Goal: Transaction & Acquisition: Subscribe to service/newsletter

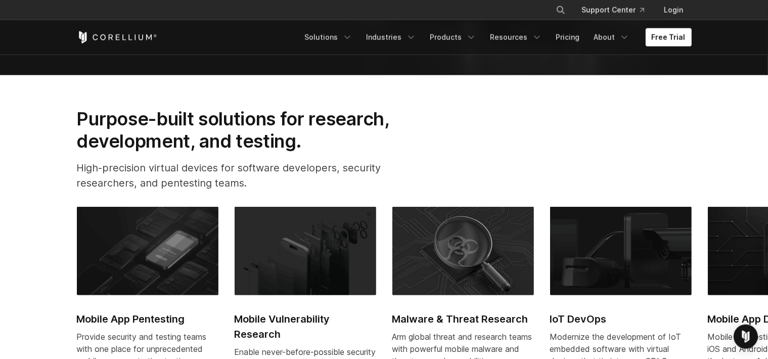
scroll to position [267, 0]
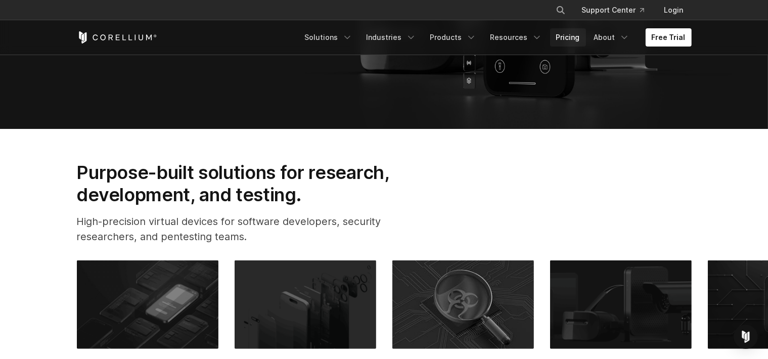
click at [569, 36] on link "Pricing" at bounding box center [568, 37] width 36 height 18
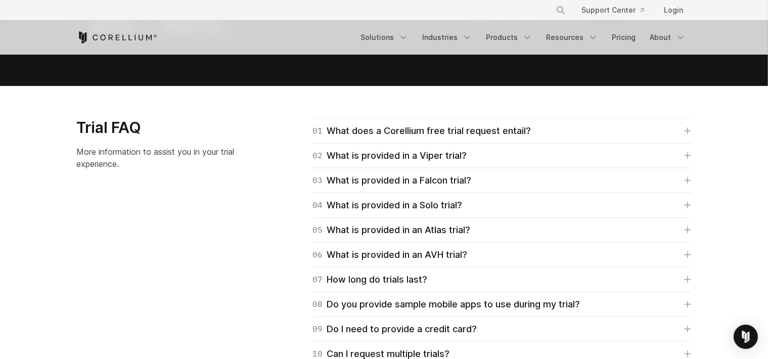
scroll to position [1442, 0]
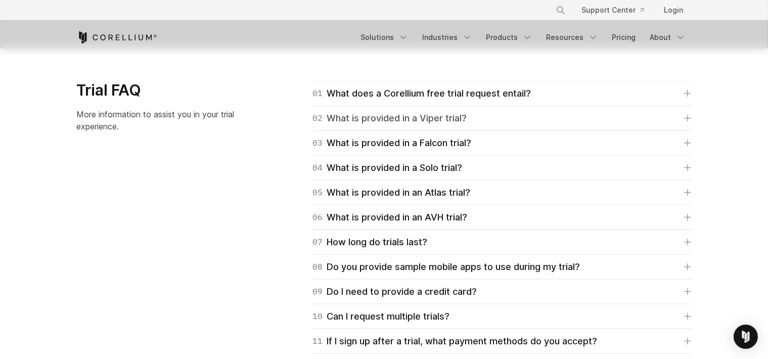
click at [426, 122] on div "02 What is provided in a Viper trial?" at bounding box center [390, 118] width 154 height 14
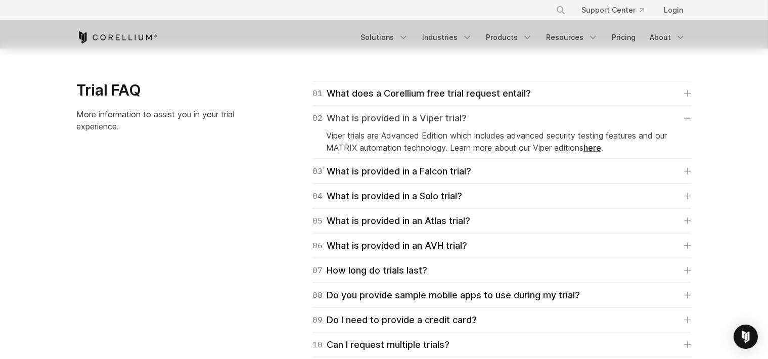
drag, startPoint x: 421, startPoint y: 120, endPoint x: 414, endPoint y: 124, distance: 7.7
click at [420, 120] on div "02 What is provided in a Viper trial?" at bounding box center [390, 118] width 154 height 14
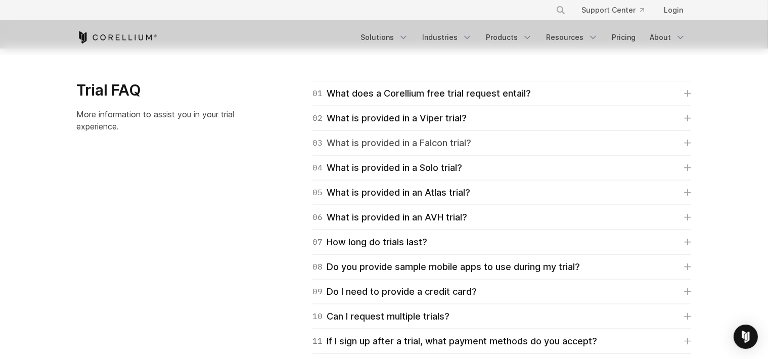
click at [408, 147] on div "03 What is provided in a Falcon trial?" at bounding box center [392, 143] width 159 height 14
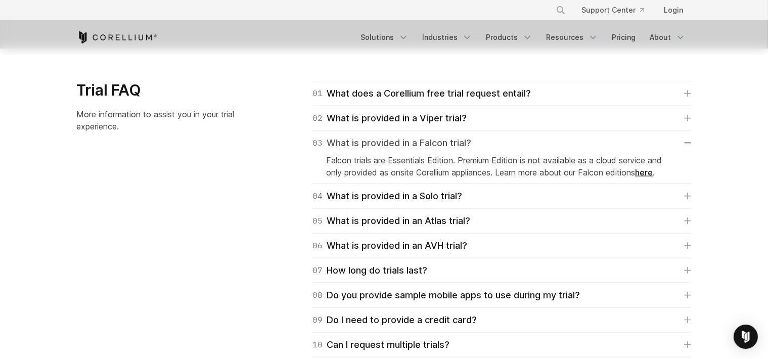
click at [408, 142] on div "03 What is provided in a Falcon trial?" at bounding box center [392, 143] width 159 height 14
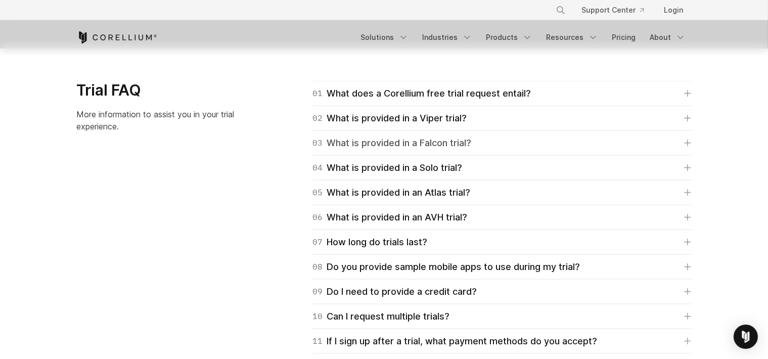
click at [454, 141] on div "03 What is provided in a Falcon trial?" at bounding box center [392, 143] width 159 height 14
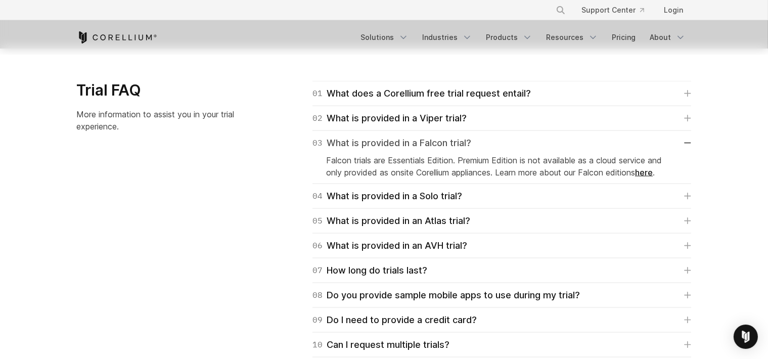
click at [454, 141] on div "03 What is provided in a Falcon trial?" at bounding box center [392, 143] width 159 height 14
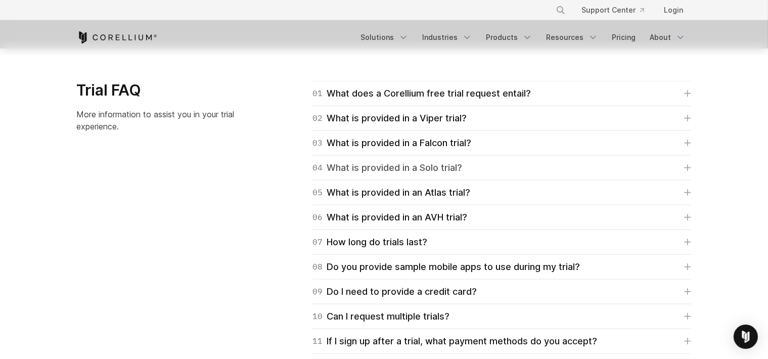
click at [432, 172] on div "04 What is provided in a Solo trial?" at bounding box center [388, 168] width 150 height 14
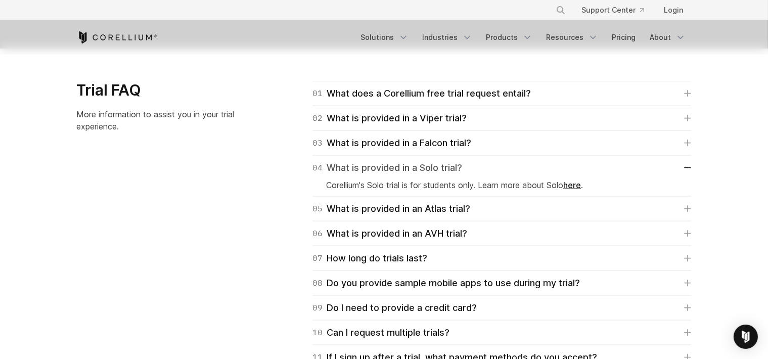
click at [436, 169] on div "04 What is provided in a Solo trial?" at bounding box center [388, 168] width 150 height 14
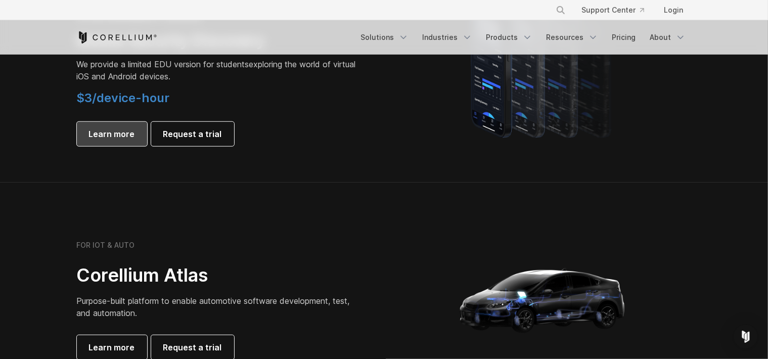
scroll to position [908, 0]
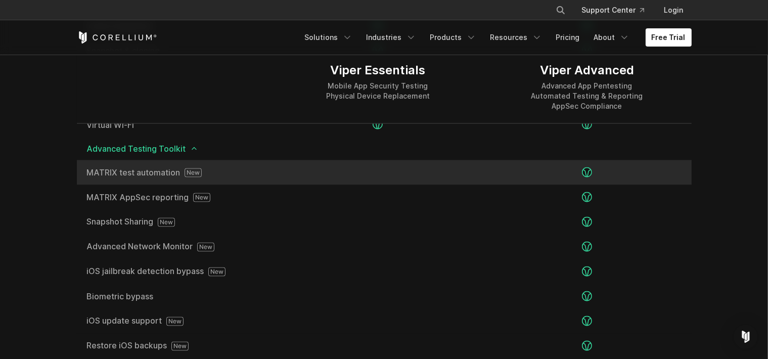
scroll to position [1702, 0]
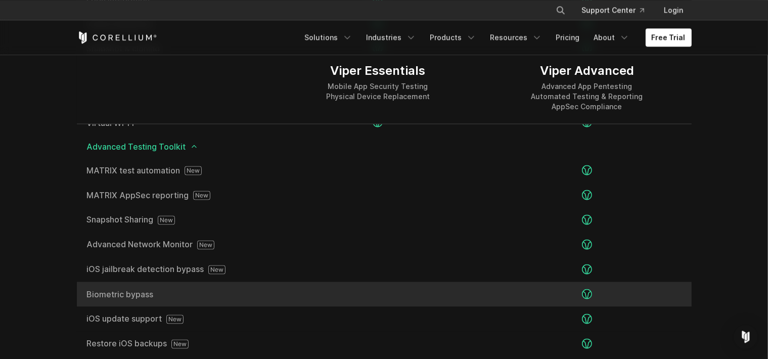
click at [135, 293] on span "Biometric bypass" at bounding box center [175, 294] width 177 height 8
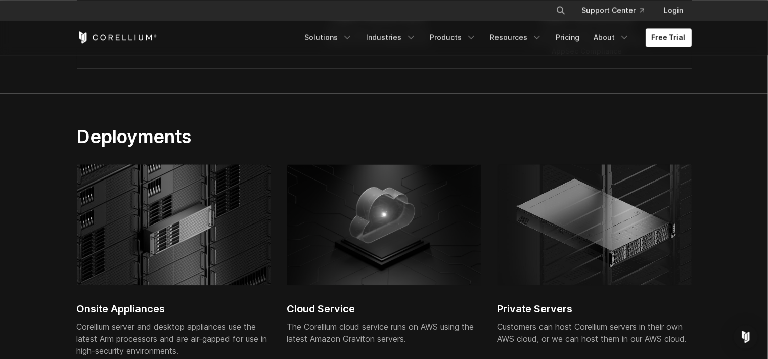
scroll to position [2290, 0]
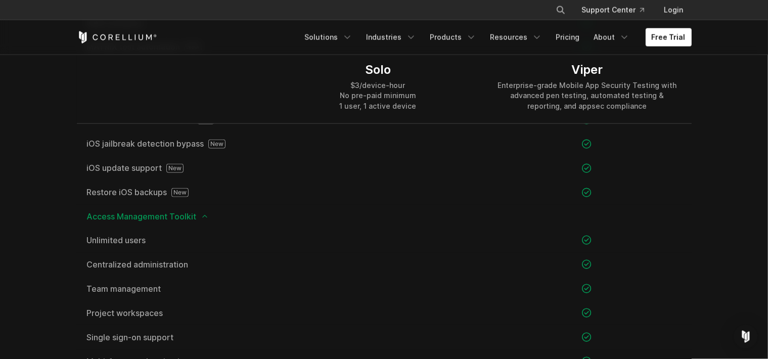
scroll to position [1243, 0]
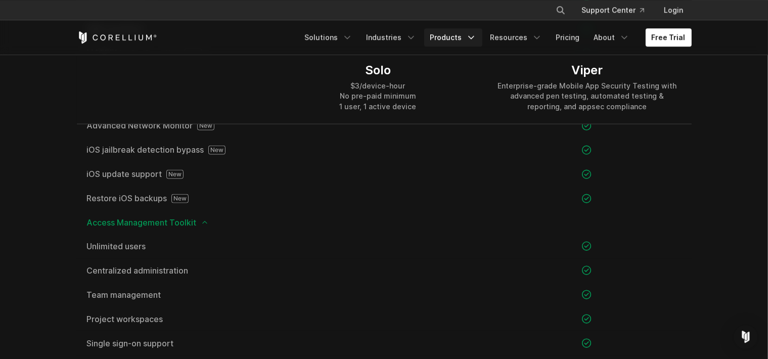
click at [468, 35] on link "Products" at bounding box center [453, 37] width 58 height 18
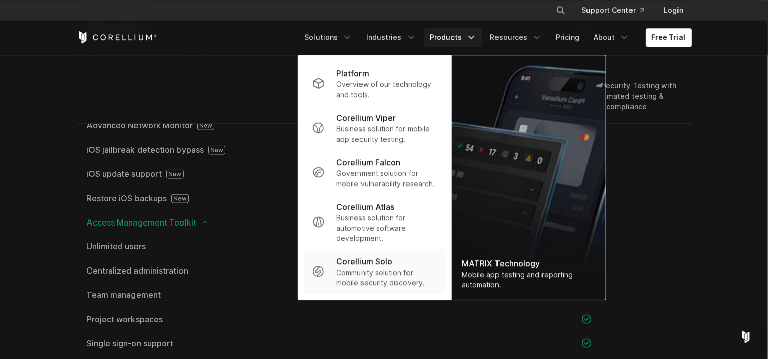
click at [369, 280] on p "Community solution for mobile security discovery." at bounding box center [386, 278] width 101 height 20
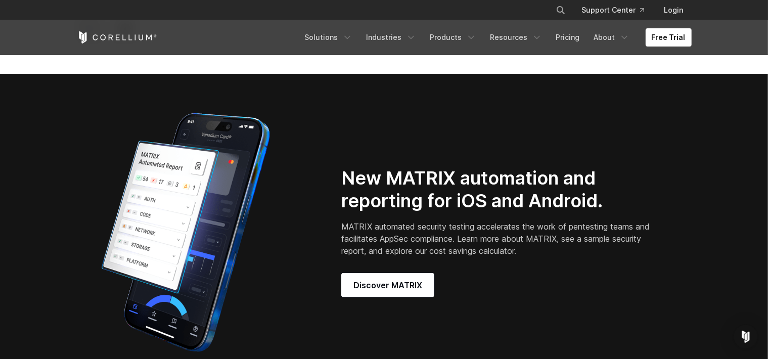
scroll to position [534, 0]
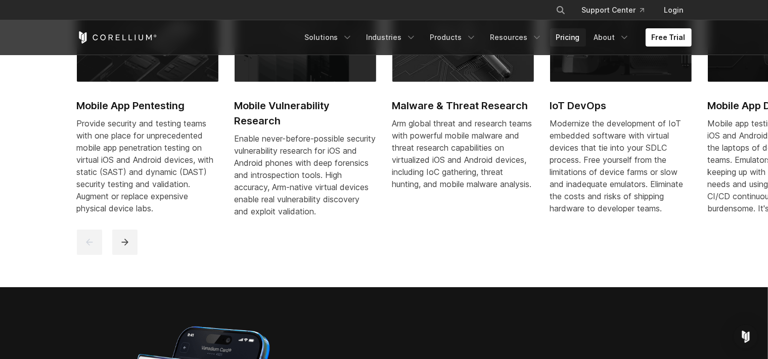
click at [569, 37] on link "Pricing" at bounding box center [568, 37] width 36 height 18
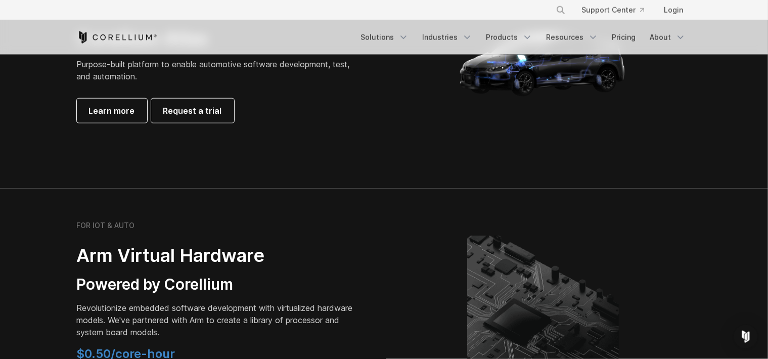
scroll to position [1015, 0]
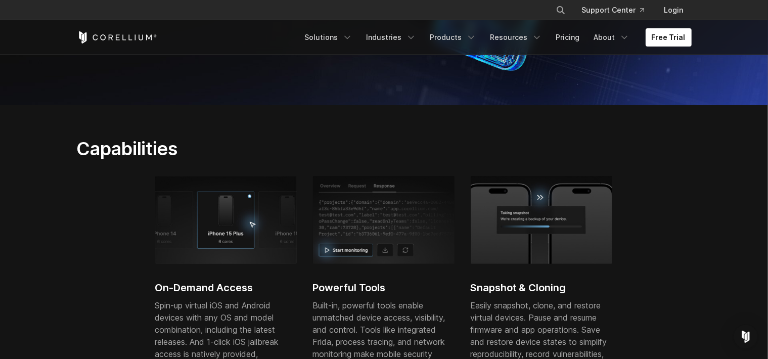
scroll to position [107, 0]
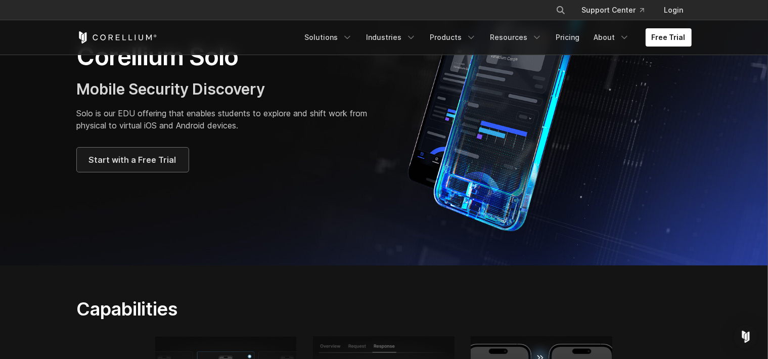
click at [136, 166] on link "Start with a Free Trial" at bounding box center [133, 160] width 112 height 24
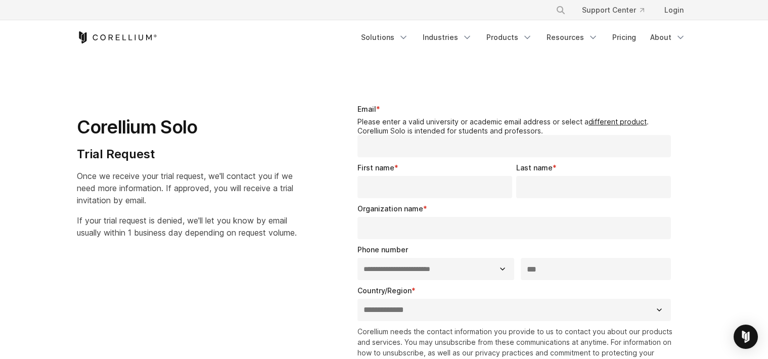
select select "**"
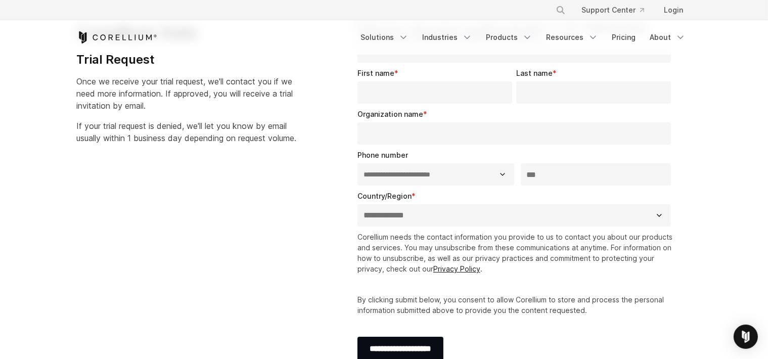
scroll to position [53, 0]
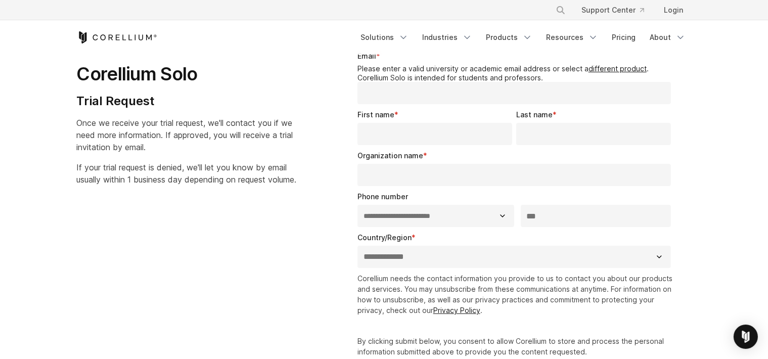
click at [516, 271] on fieldset "**********" at bounding box center [517, 252] width 318 height 41
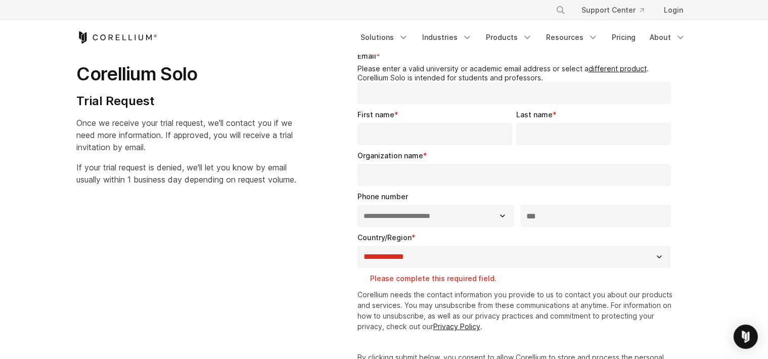
click at [358, 246] on select "**********" at bounding box center [515, 257] width 314 height 22
click at [360, 256] on select "**********" at bounding box center [515, 257] width 314 height 22
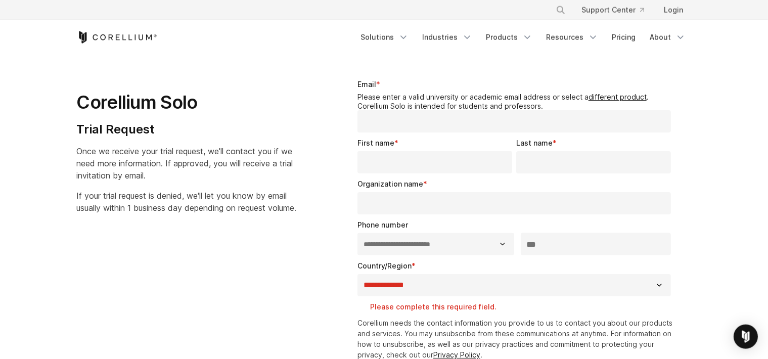
scroll to position [0, 0]
